Goal: Navigation & Orientation: Find specific page/section

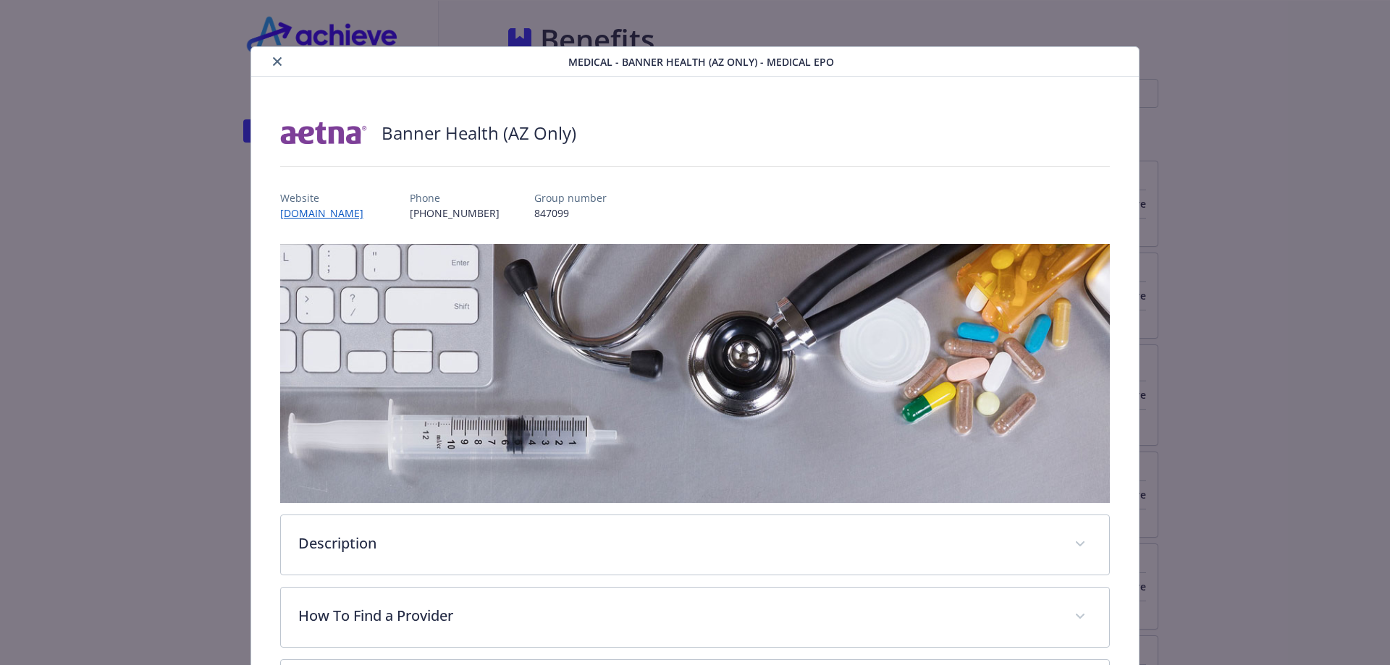
scroll to position [507, 0]
